Goal: Transaction & Acquisition: Purchase product/service

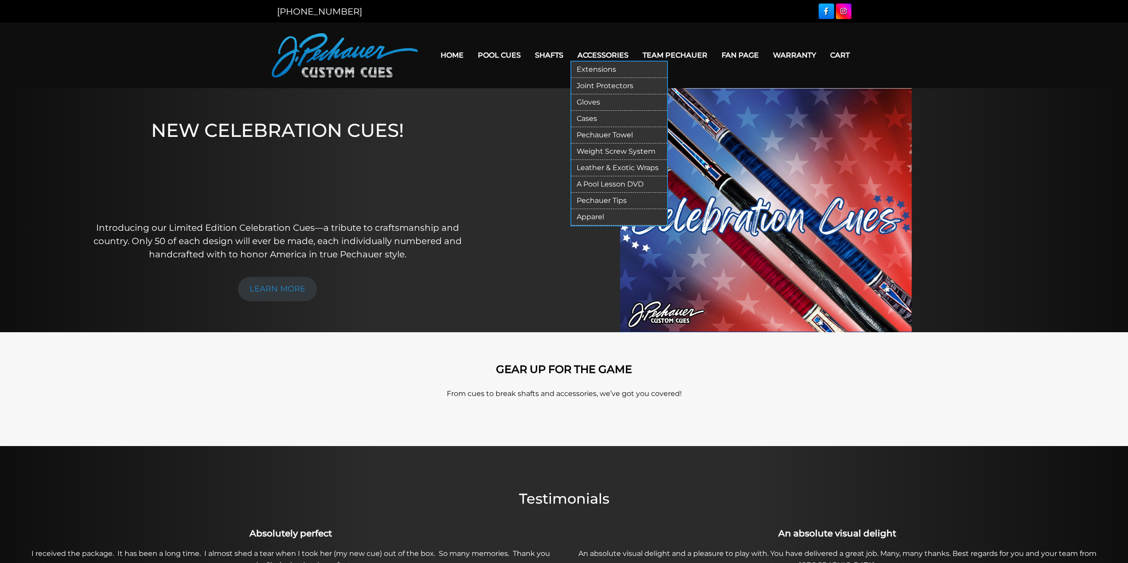
click at [601, 67] on link "Extensions" at bounding box center [619, 70] width 96 height 16
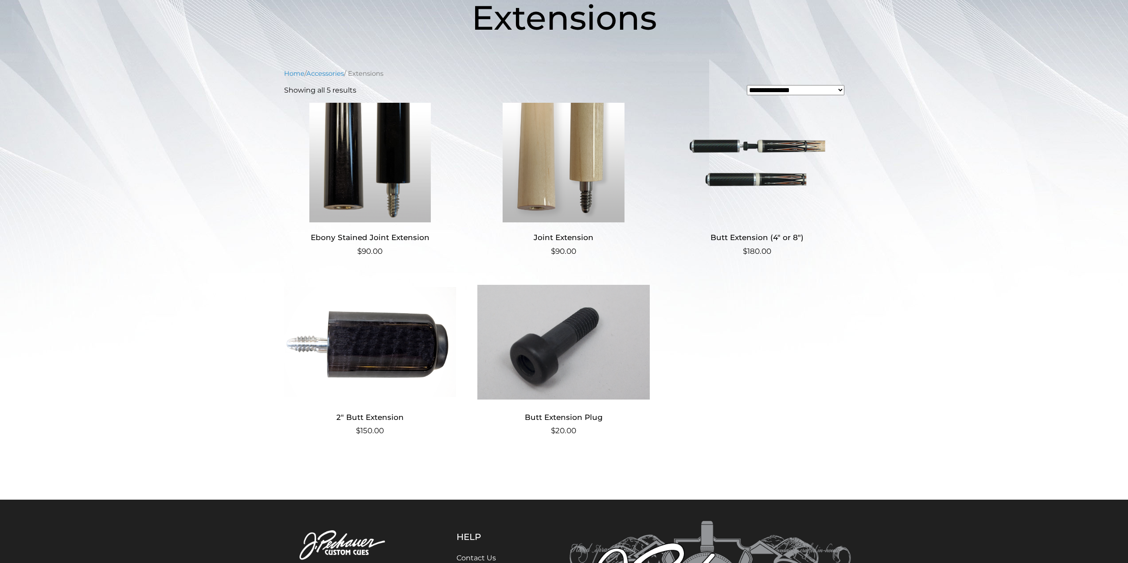
scroll to position [133, 0]
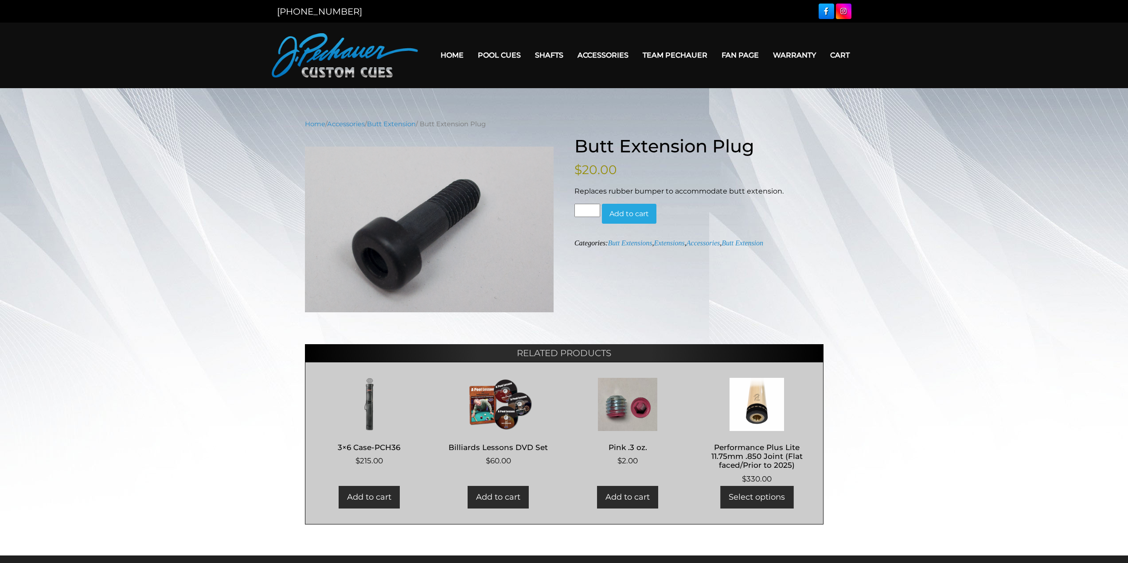
click at [637, 211] on button "Add to cart" at bounding box center [629, 214] width 55 height 20
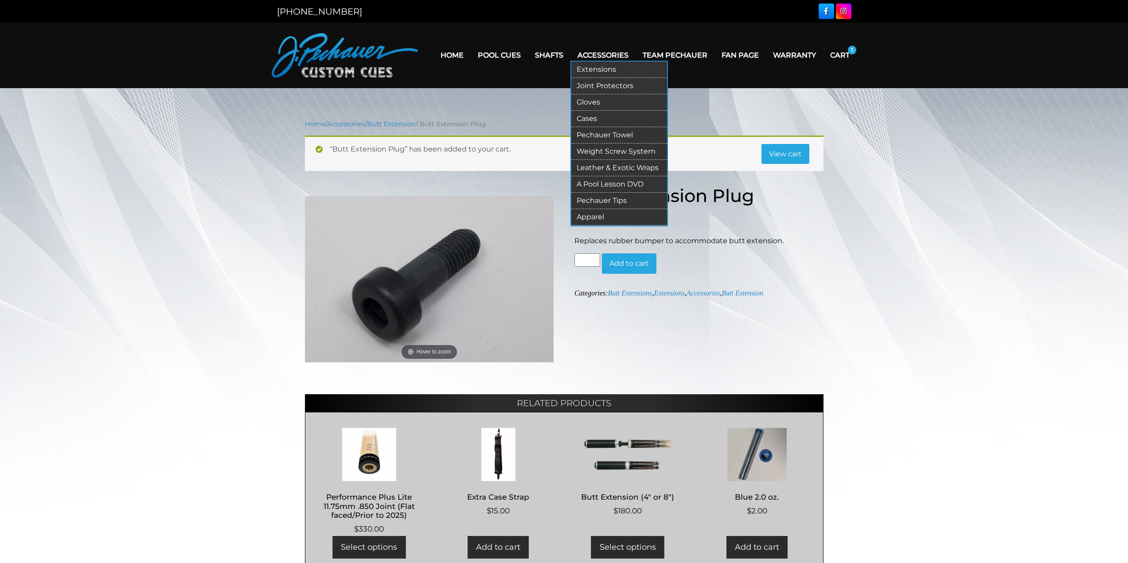
click at [589, 102] on link "Gloves" at bounding box center [619, 102] width 96 height 16
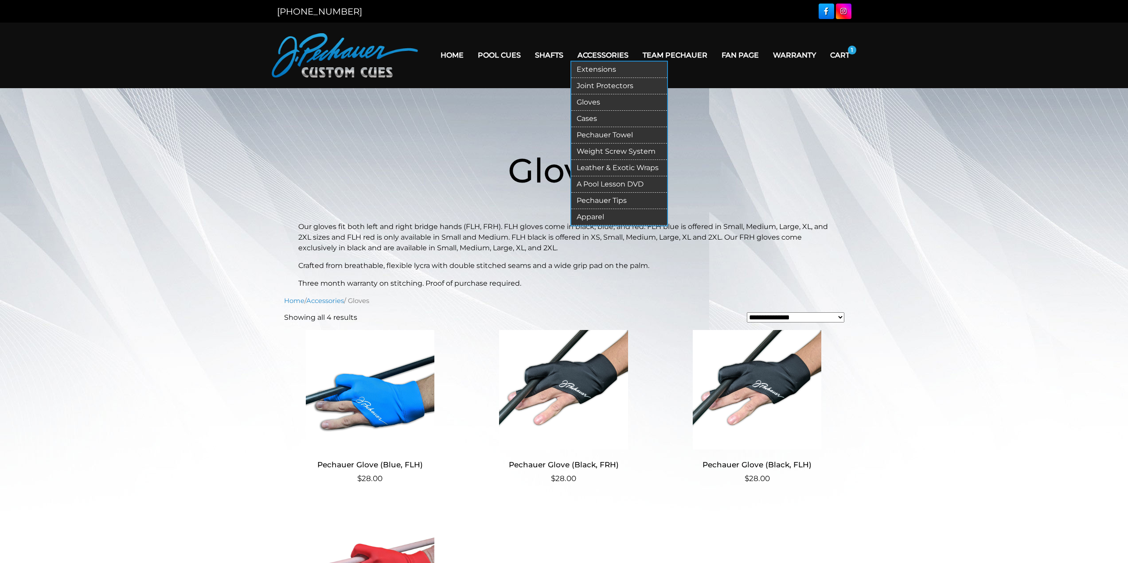
click at [596, 215] on link "Apparel" at bounding box center [619, 217] width 96 height 16
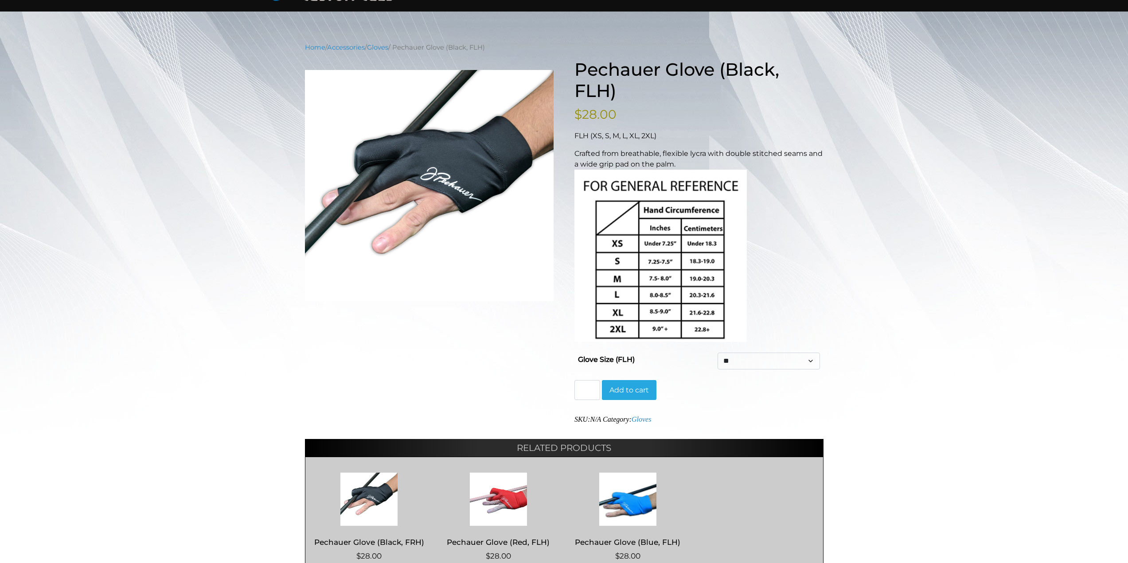
scroll to position [78, 0]
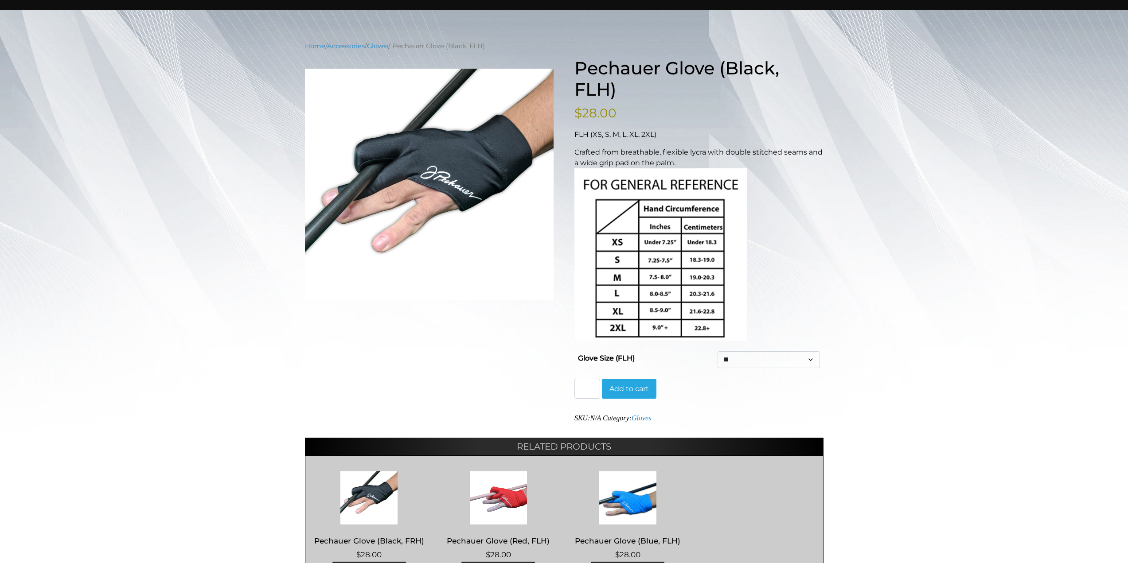
click at [757, 360] on select "** * * * ** ***" at bounding box center [769, 359] width 102 height 17
click at [718, 351] on select "** * * * ** ***" at bounding box center [769, 359] width 102 height 17
select select "*"
click at [629, 387] on button "Add to cart" at bounding box center [629, 389] width 55 height 20
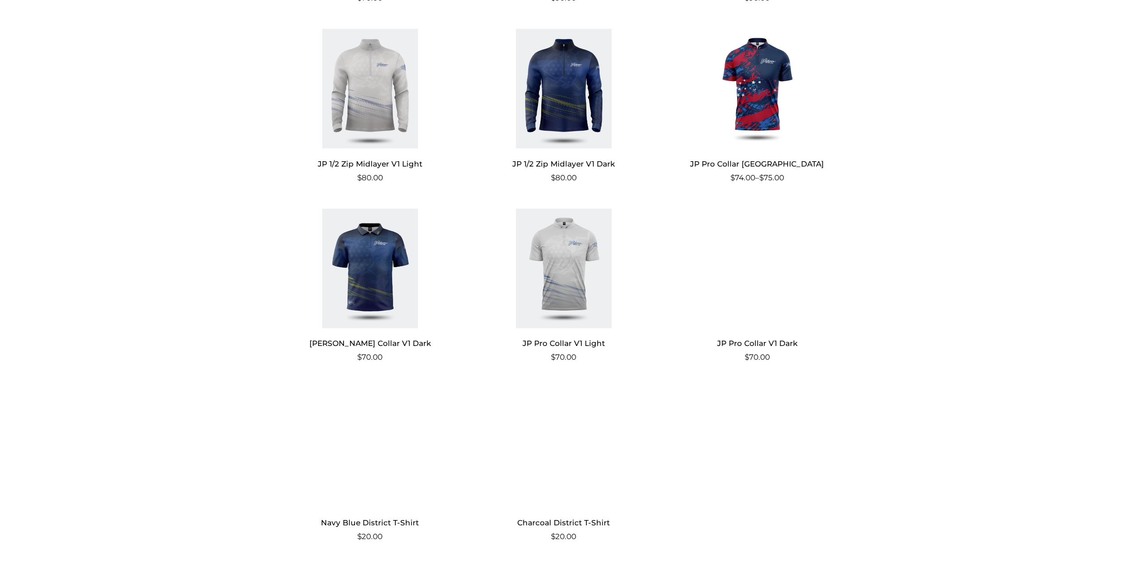
scroll to position [608, 0]
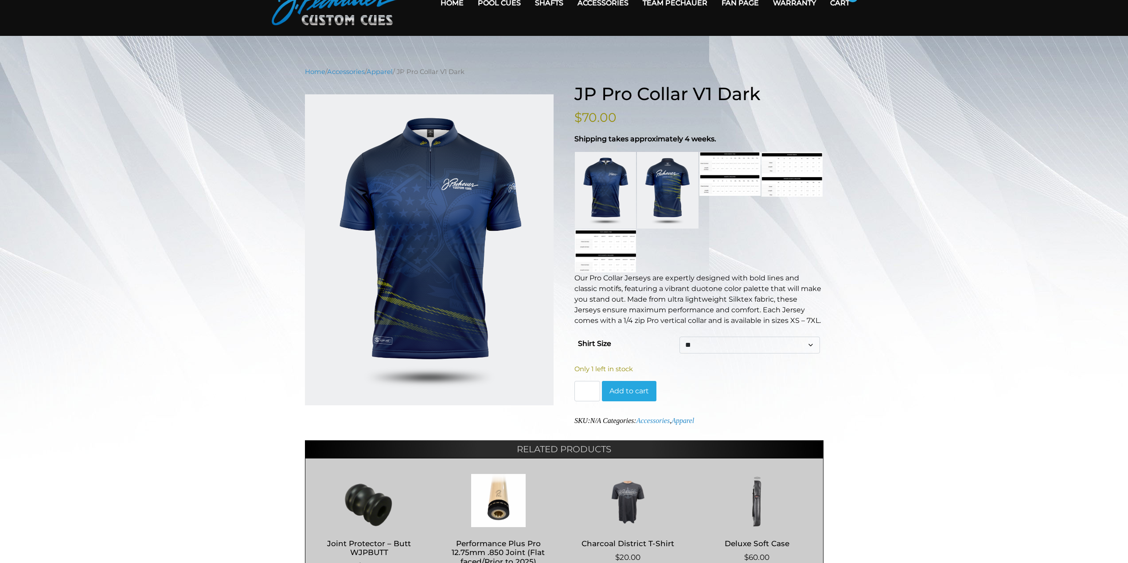
scroll to position [44, 0]
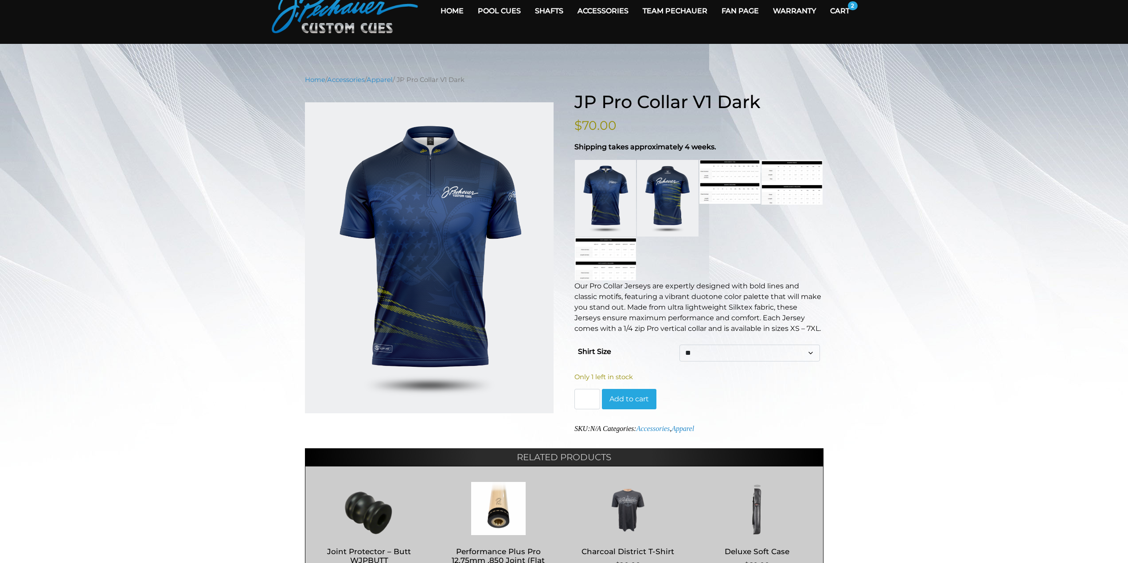
click at [729, 168] on link at bounding box center [729, 182] width 61 height 44
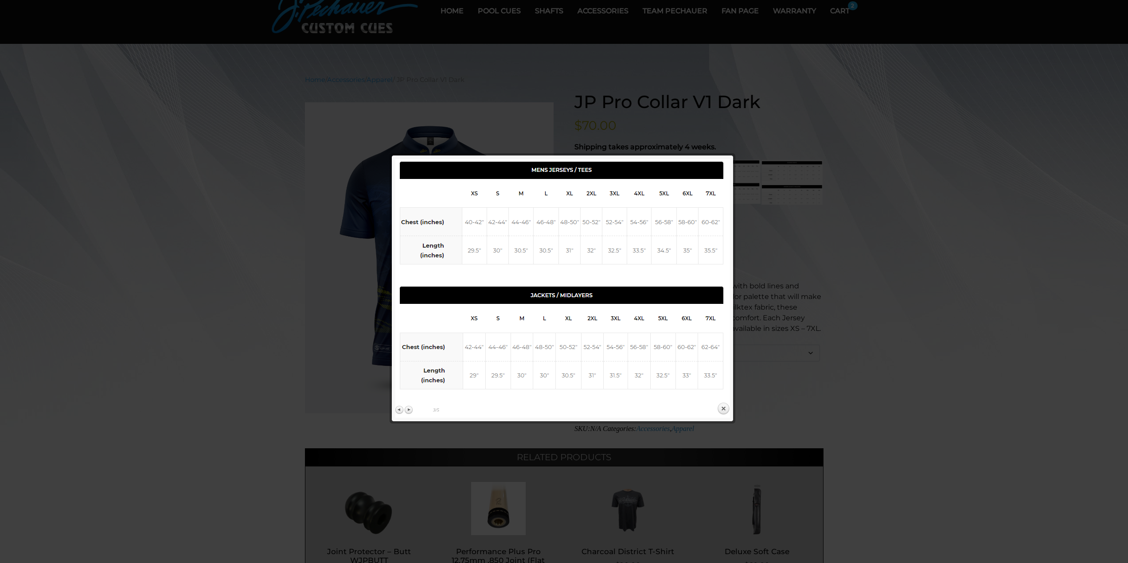
click at [915, 126] on div at bounding box center [564, 409] width 1128 height 906
